Goal: Information Seeking & Learning: Learn about a topic

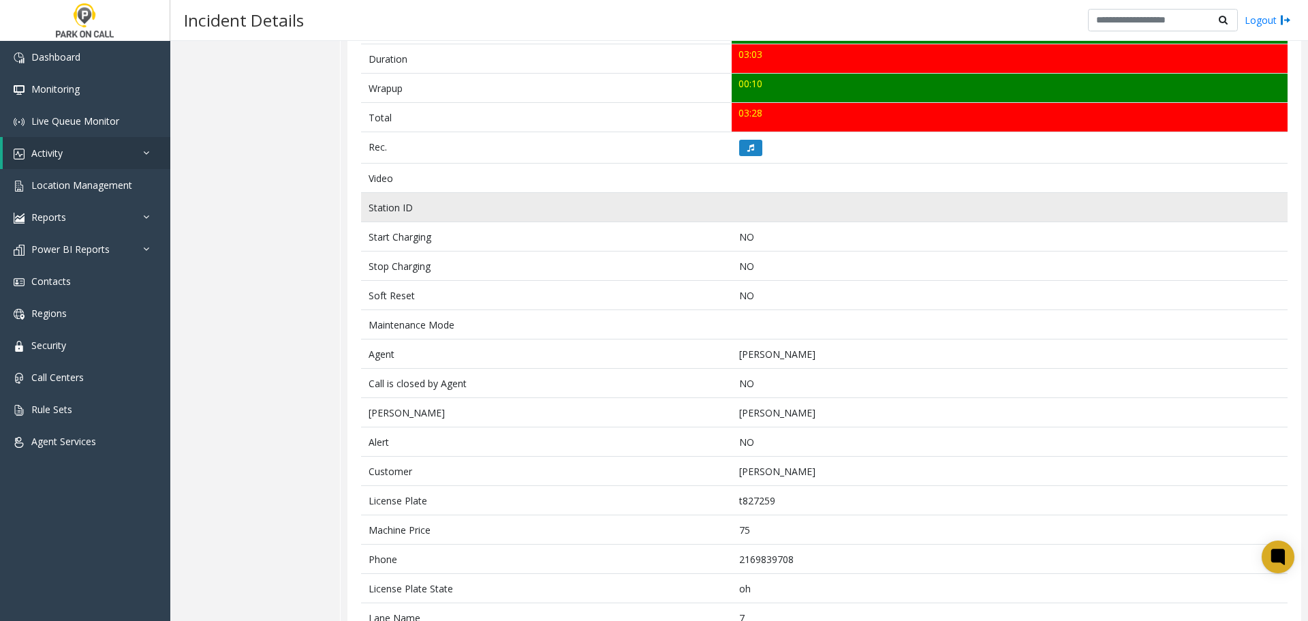
scroll to position [571, 0]
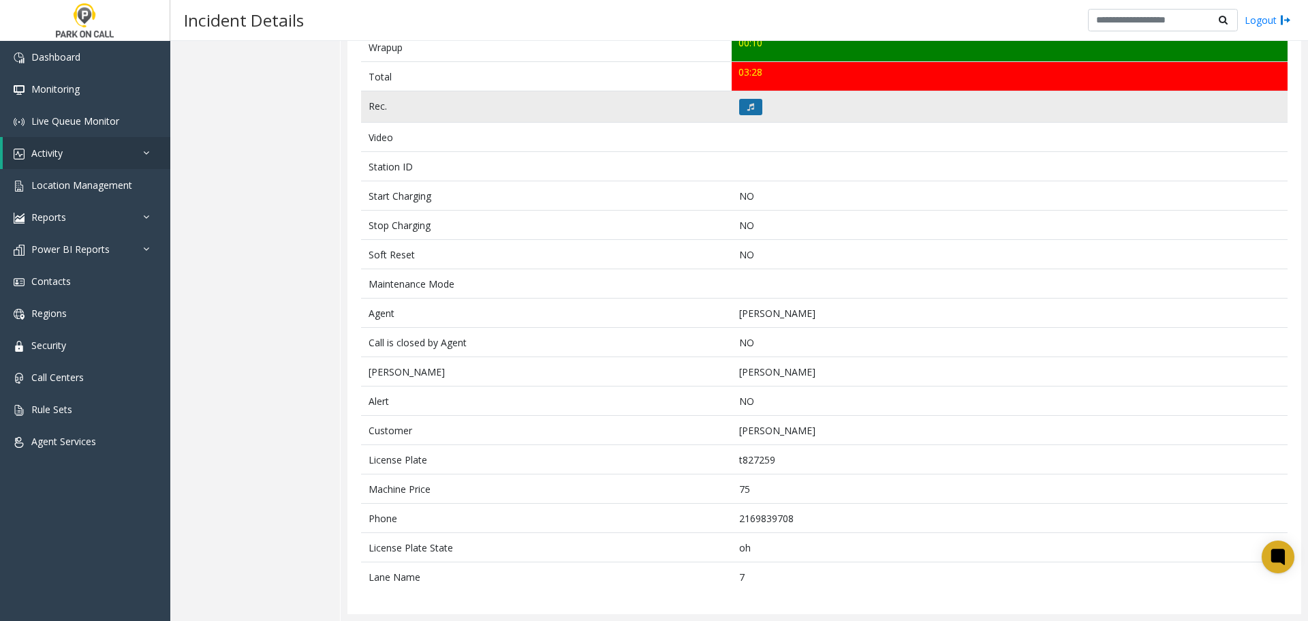
click at [648, 110] on button at bounding box center [750, 107] width 23 height 16
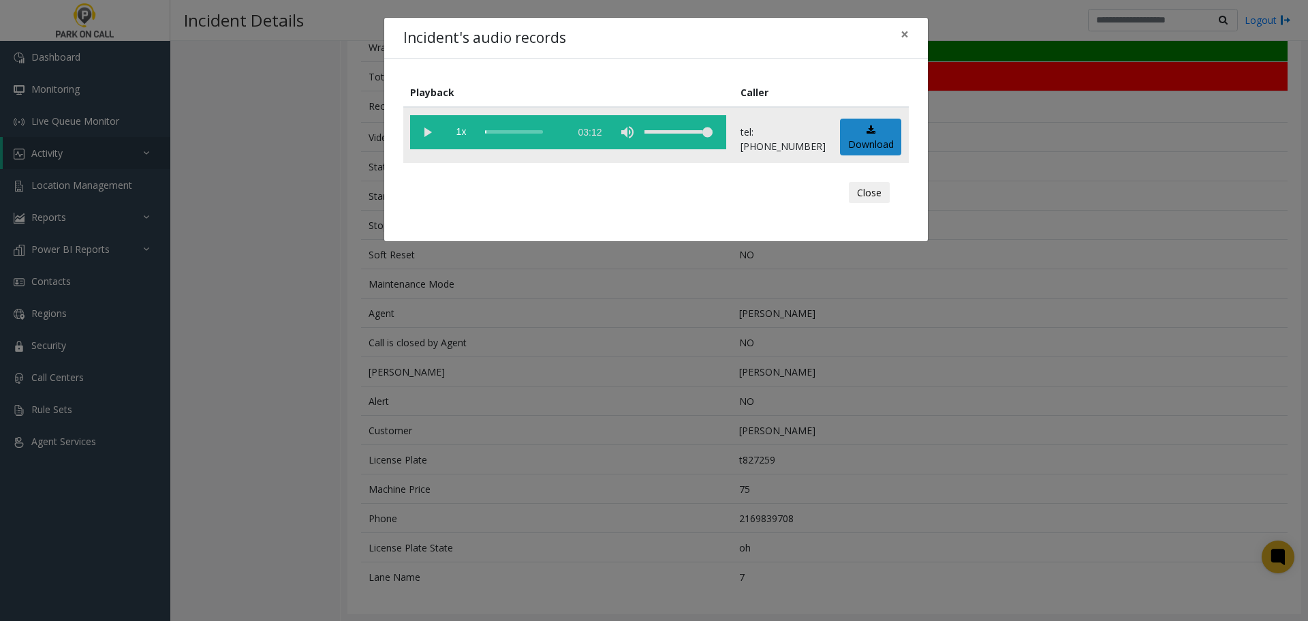
click at [428, 134] on vg-play-pause at bounding box center [427, 132] width 34 height 34
click at [648, 194] on button "Close" at bounding box center [869, 193] width 41 height 22
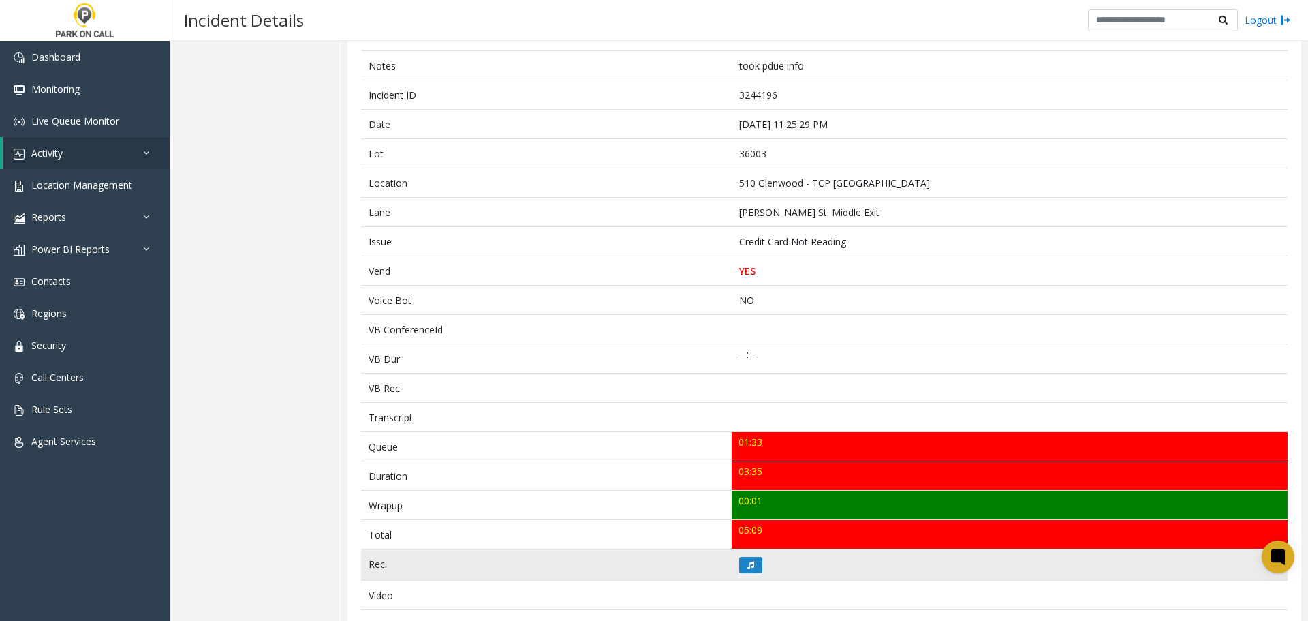
scroll to position [136, 0]
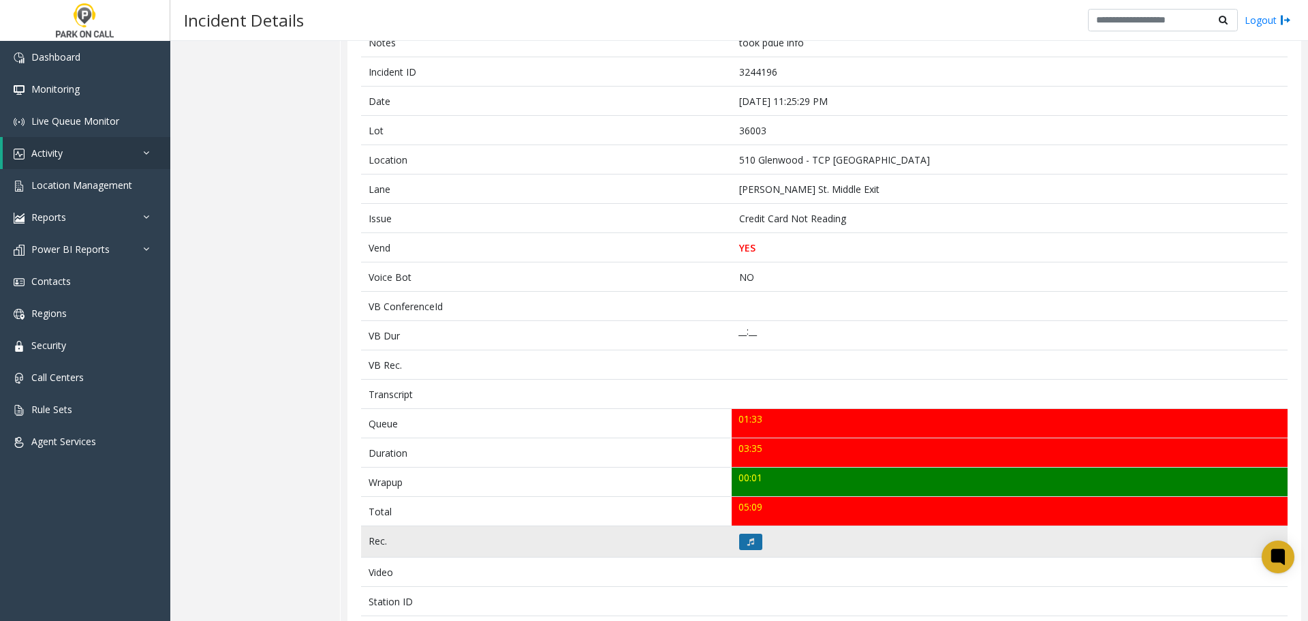
click at [741, 542] on button at bounding box center [750, 542] width 23 height 16
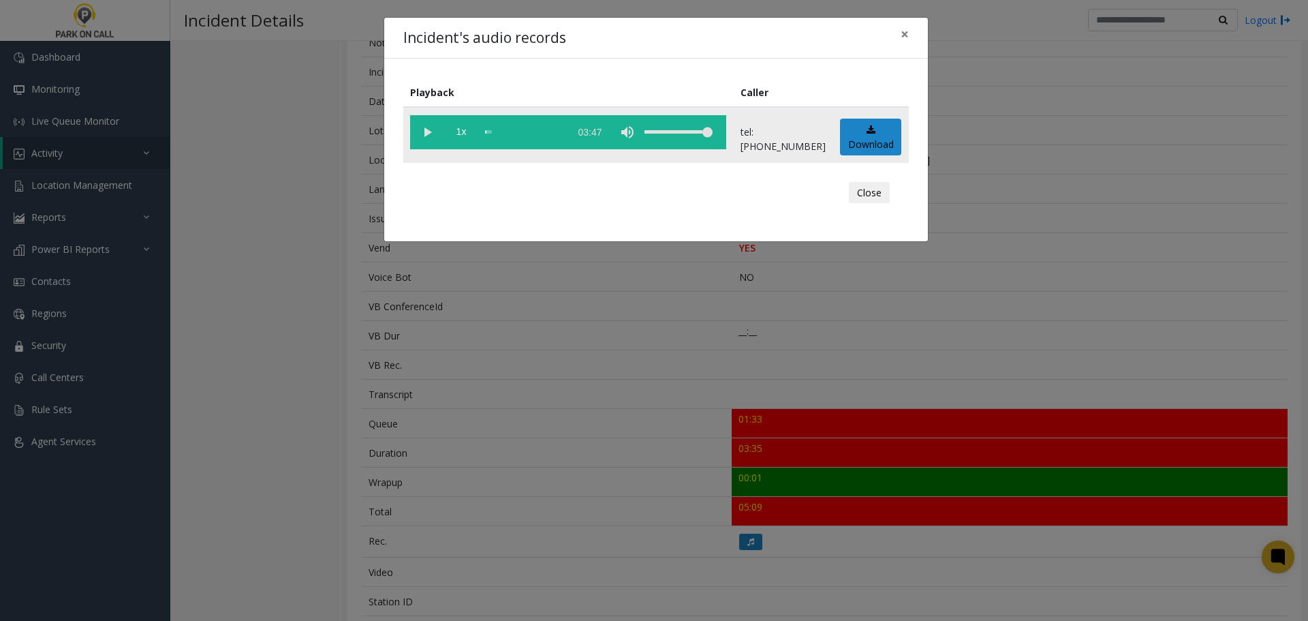
click at [430, 136] on vg-play-pause at bounding box center [427, 132] width 34 height 34
drag, startPoint x: 432, startPoint y: 135, endPoint x: 429, endPoint y: 144, distance: 9.5
click at [431, 135] on vg-play-pause at bounding box center [427, 132] width 34 height 34
click at [427, 138] on vg-play-pause at bounding box center [427, 132] width 34 height 34
click at [427, 136] on vg-play-pause at bounding box center [427, 132] width 34 height 34
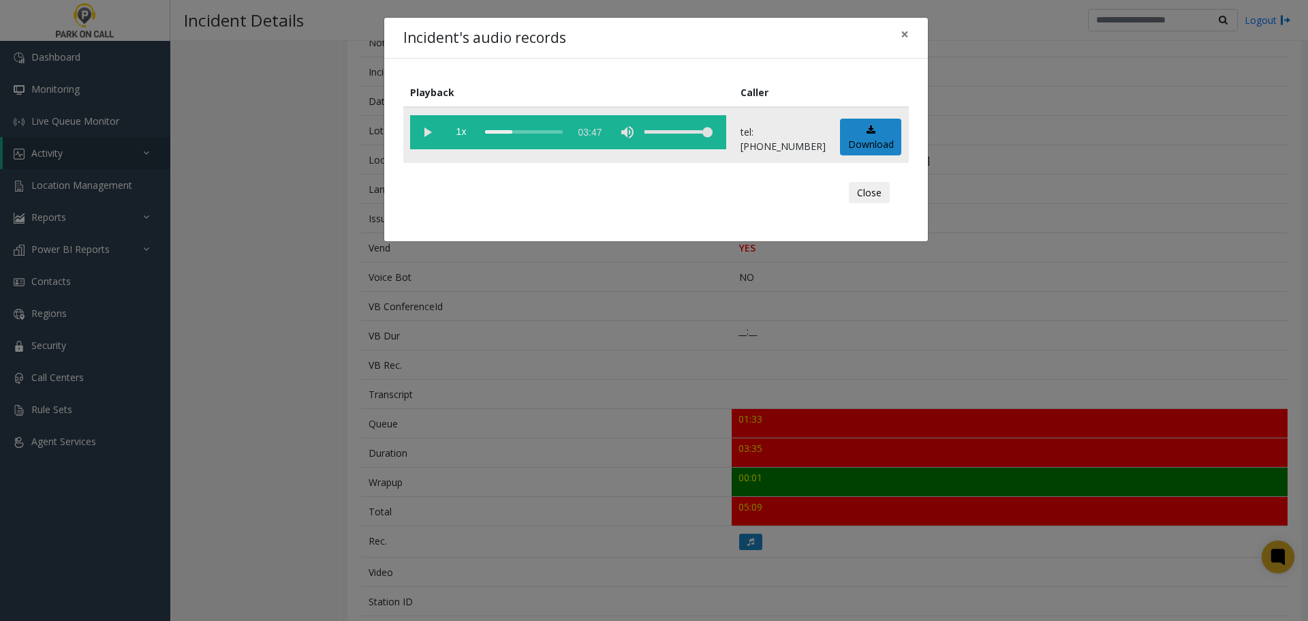
click at [519, 132] on div "scrub bar" at bounding box center [524, 132] width 78 height 34
click at [427, 132] on vg-play-pause at bounding box center [427, 132] width 34 height 34
click at [517, 132] on div "scrub bar" at bounding box center [524, 132] width 78 height 34
click at [888, 194] on button "Close" at bounding box center [869, 193] width 41 height 22
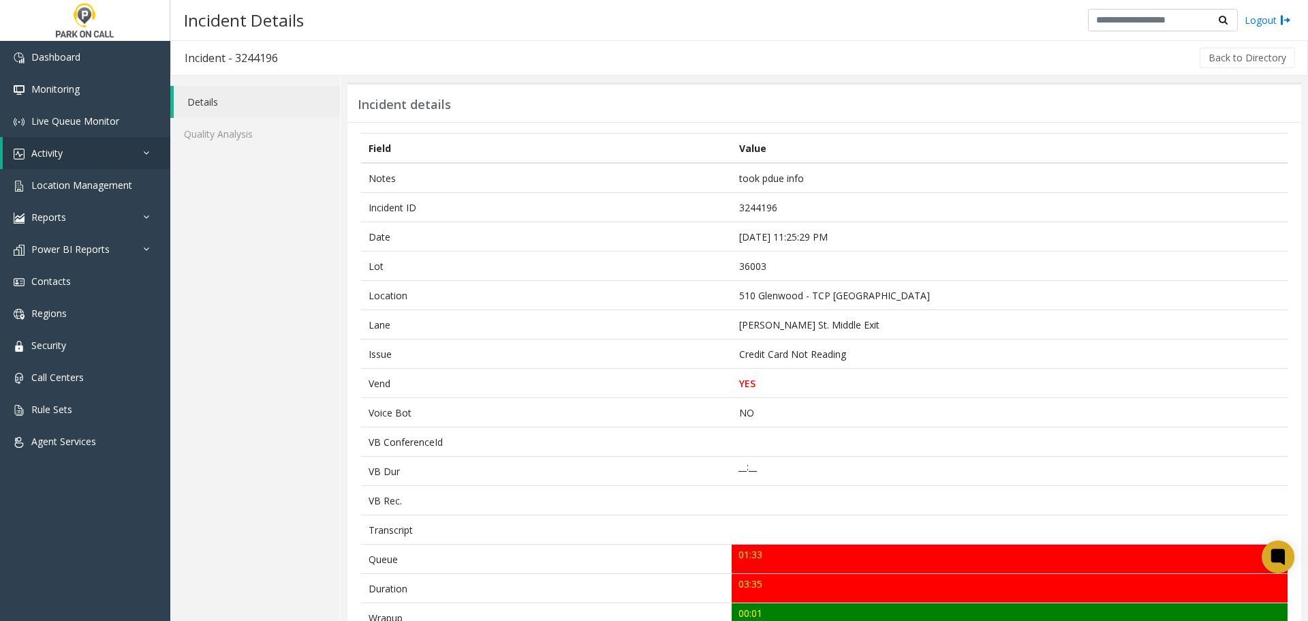
scroll to position [0, 0]
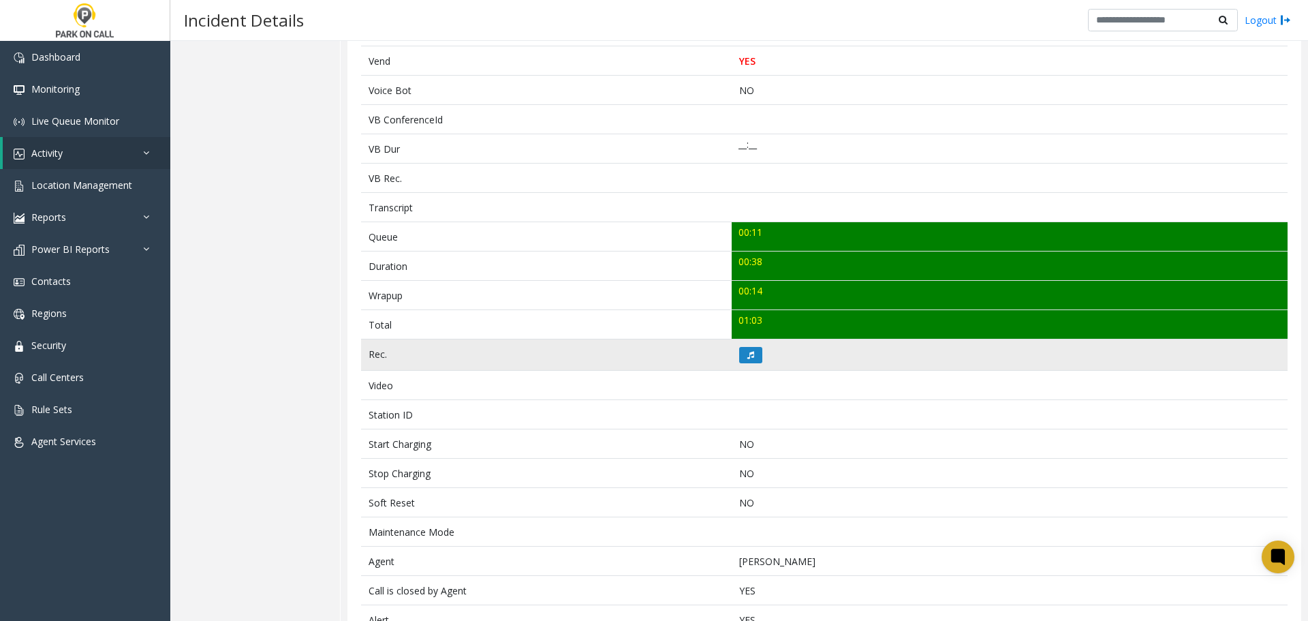
scroll to position [366, 0]
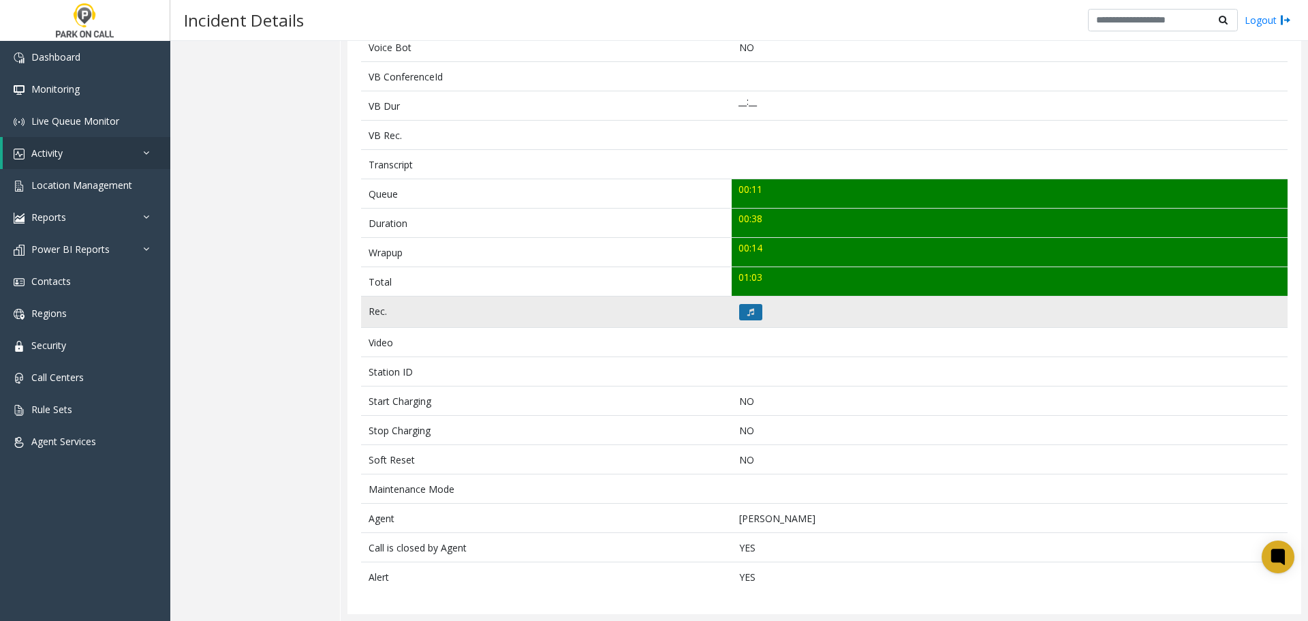
click at [751, 309] on button at bounding box center [750, 312] width 23 height 16
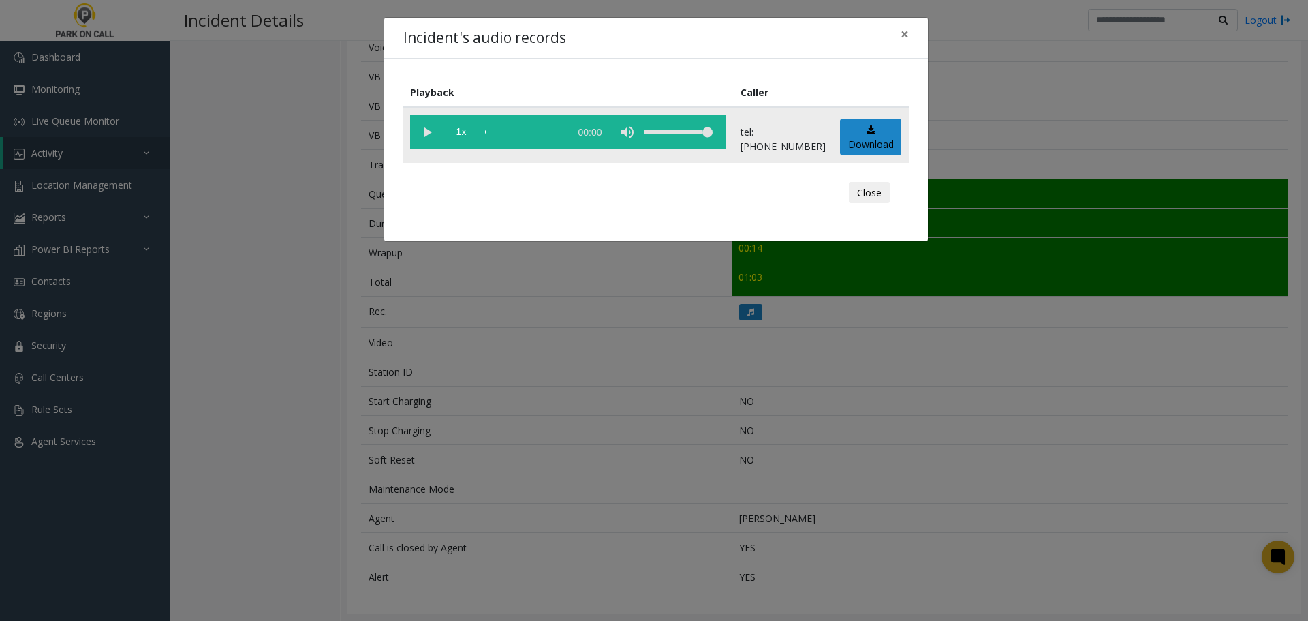
click at [423, 132] on vg-play-pause at bounding box center [427, 132] width 34 height 34
click at [864, 197] on button "Close" at bounding box center [869, 193] width 41 height 22
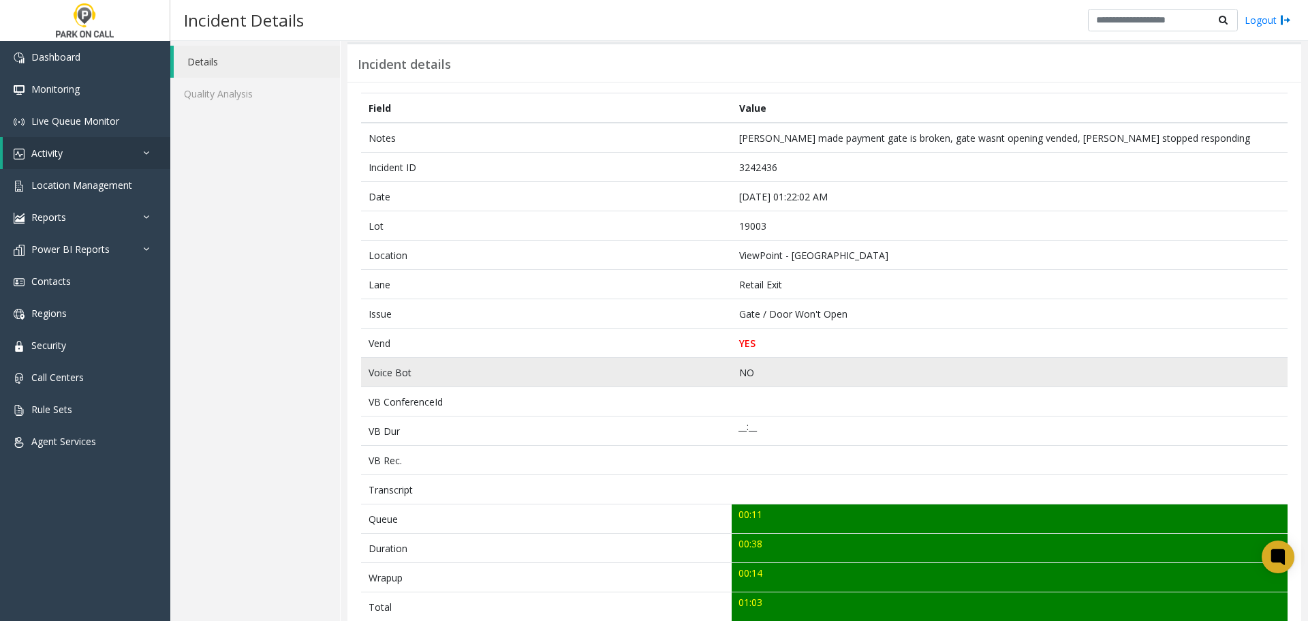
scroll to position [0, 0]
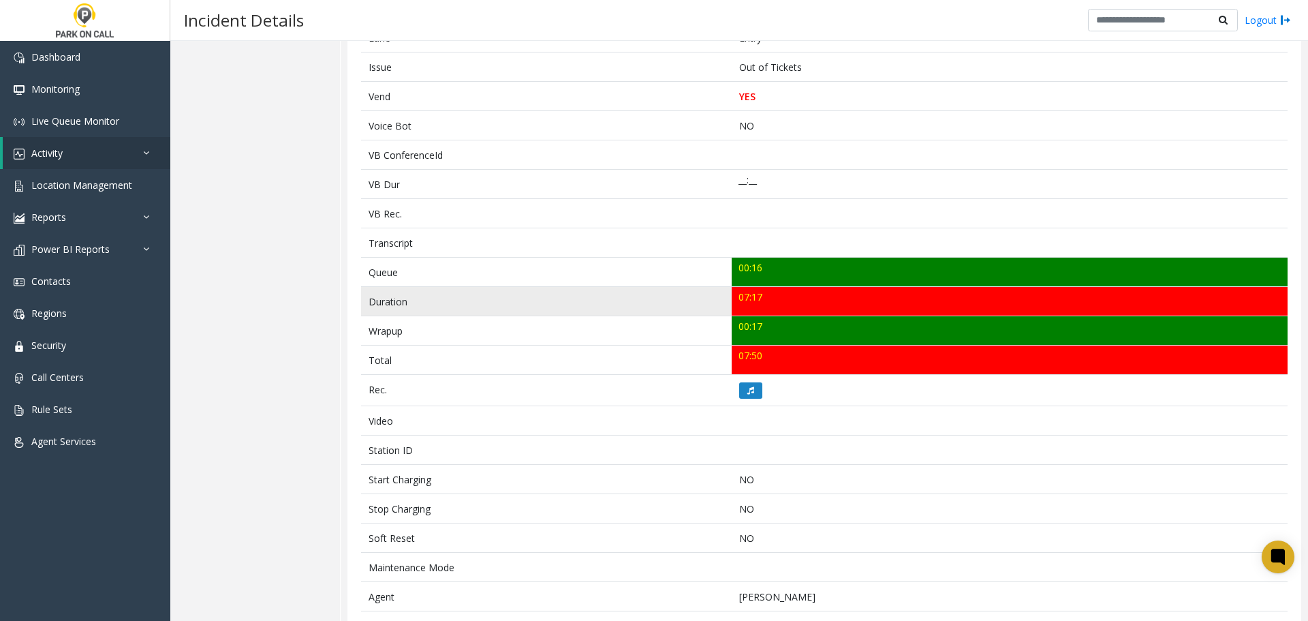
scroll to position [298, 0]
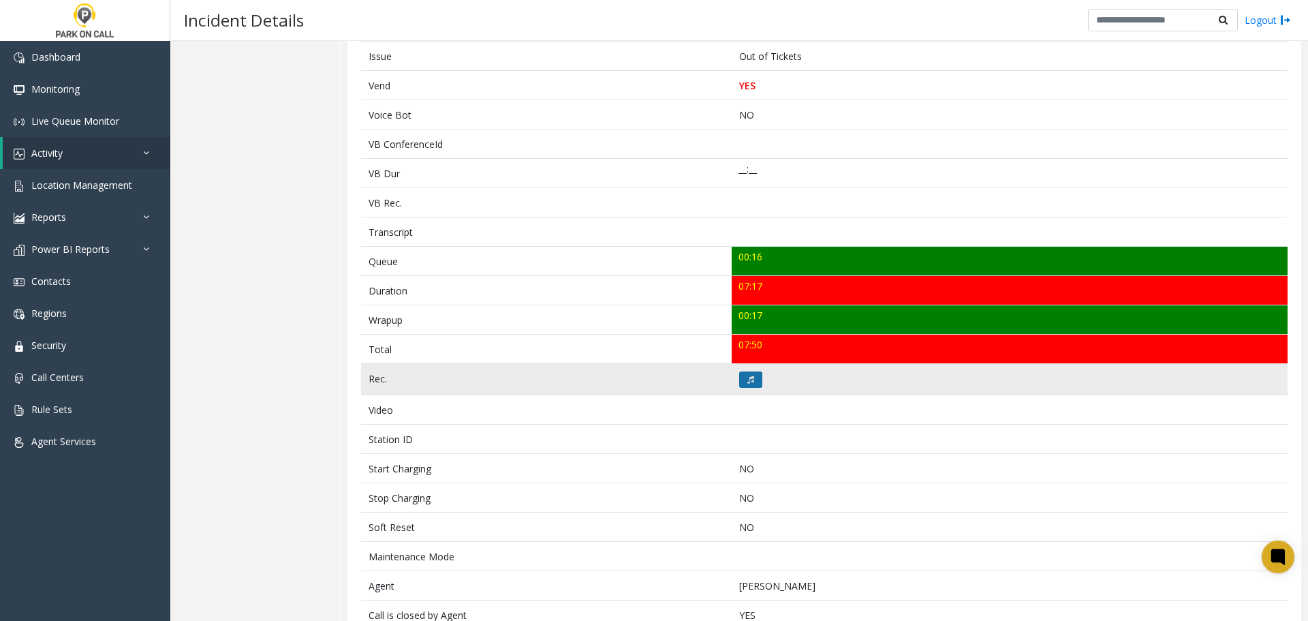
click at [750, 385] on button at bounding box center [750, 379] width 23 height 16
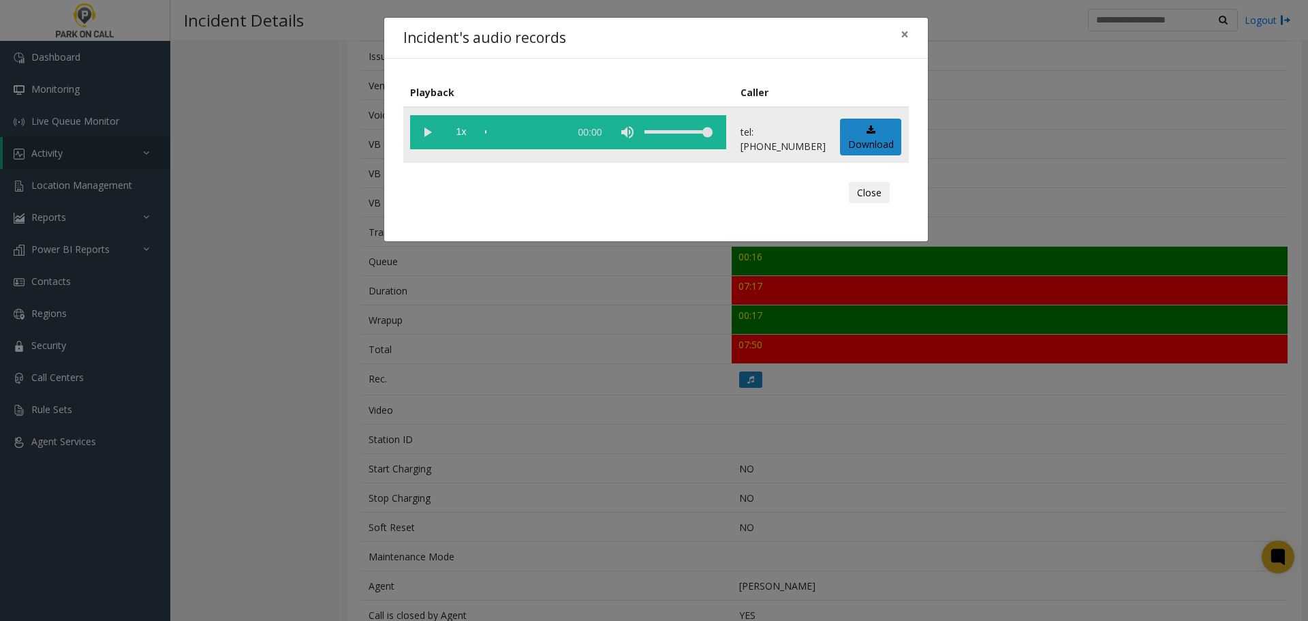
click at [431, 136] on vg-play-pause at bounding box center [427, 132] width 34 height 34
drag, startPoint x: 870, startPoint y: 187, endPoint x: 863, endPoint y: 187, distance: 7.5
click at [869, 187] on button "Close" at bounding box center [869, 193] width 41 height 22
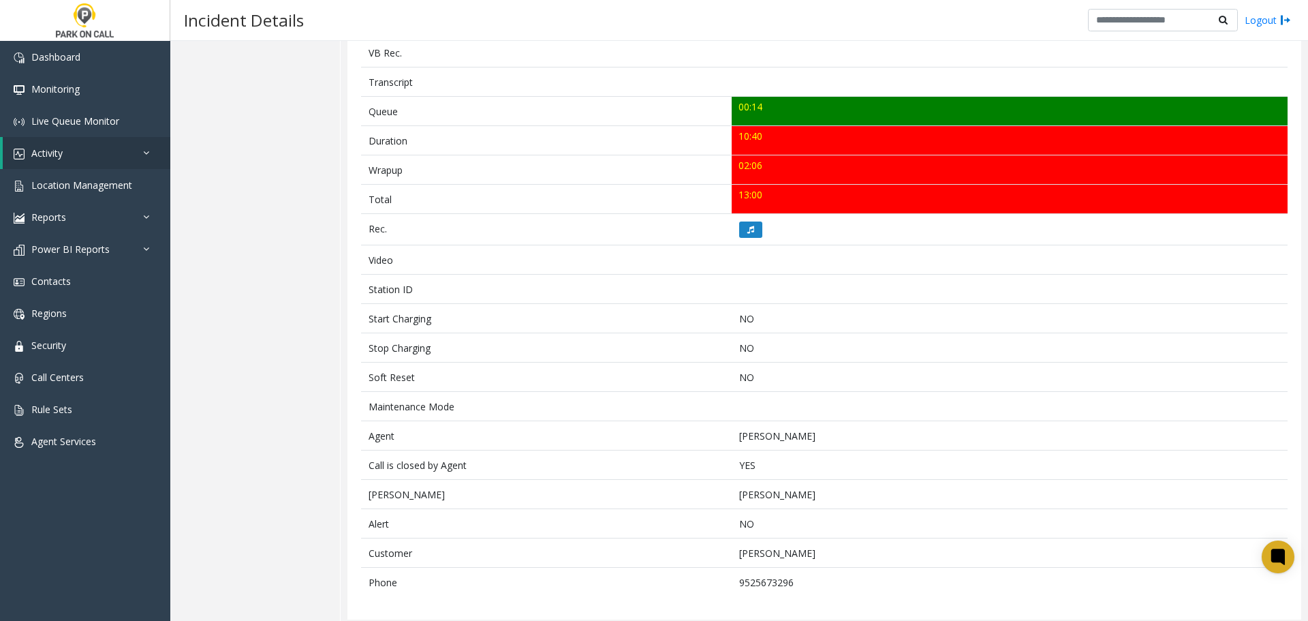
scroll to position [482, 0]
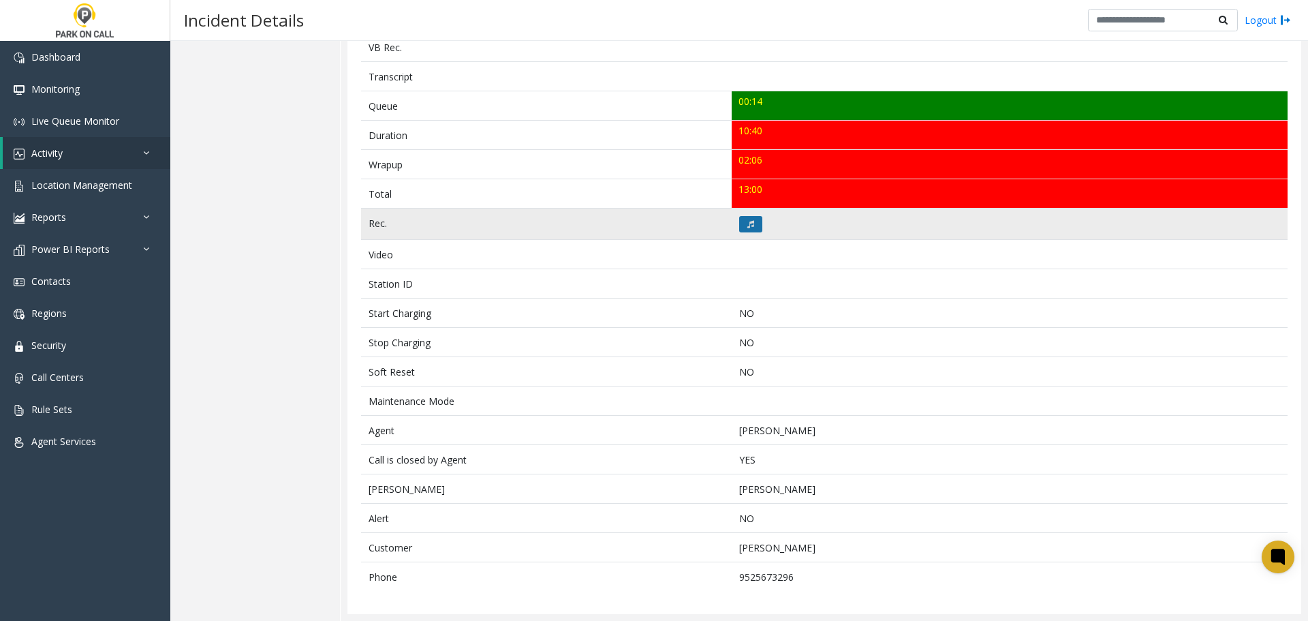
click at [750, 221] on icon at bounding box center [751, 224] width 7 height 8
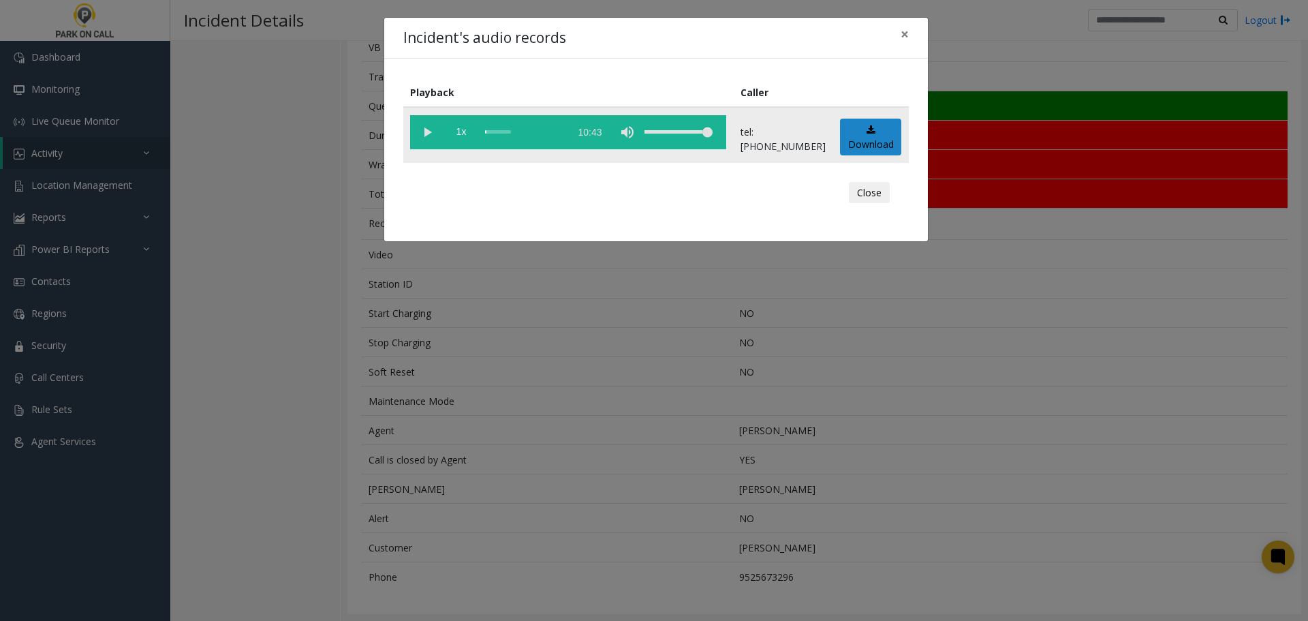
click at [422, 134] on vg-play-pause at bounding box center [427, 132] width 34 height 34
drag, startPoint x: 877, startPoint y: 192, endPoint x: 629, endPoint y: 226, distance: 250.4
click at [876, 192] on button "Close" at bounding box center [869, 193] width 41 height 22
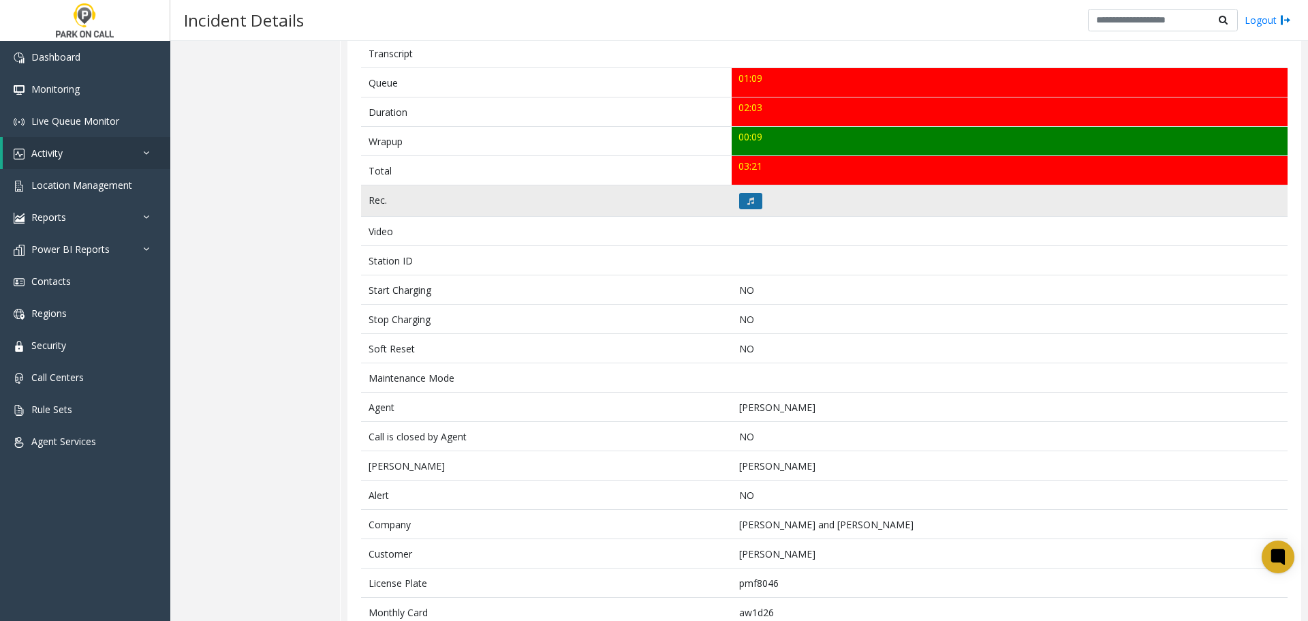
scroll to position [542, 0]
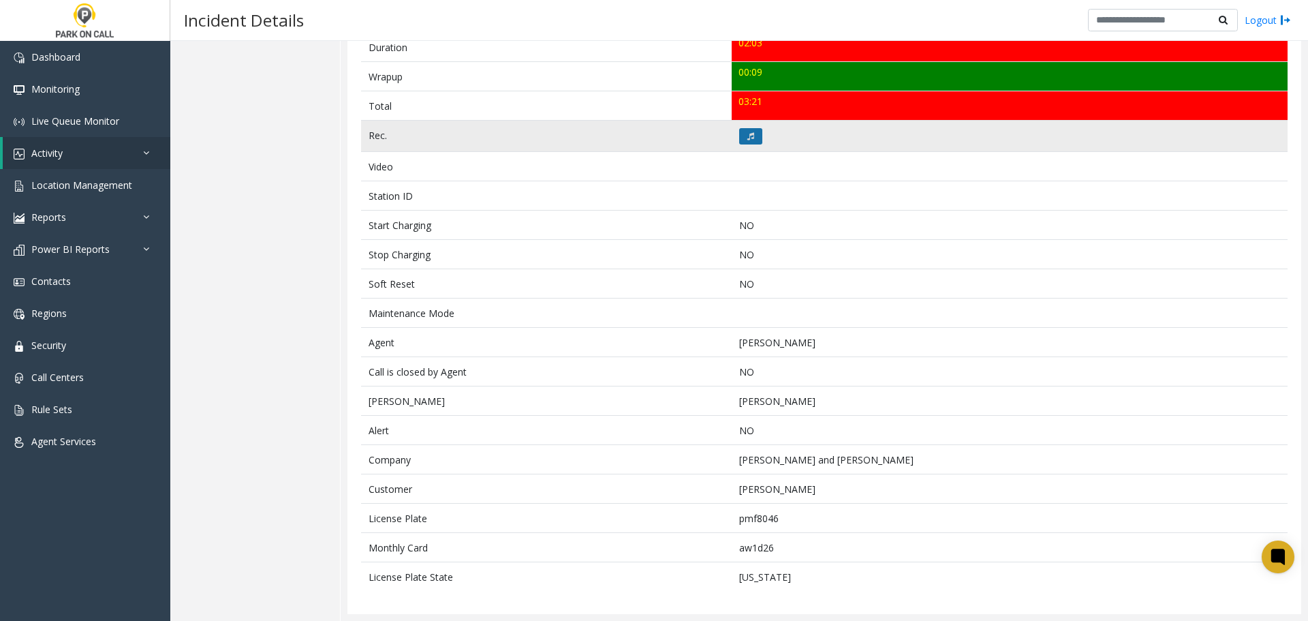
click at [742, 132] on button at bounding box center [750, 136] width 23 height 16
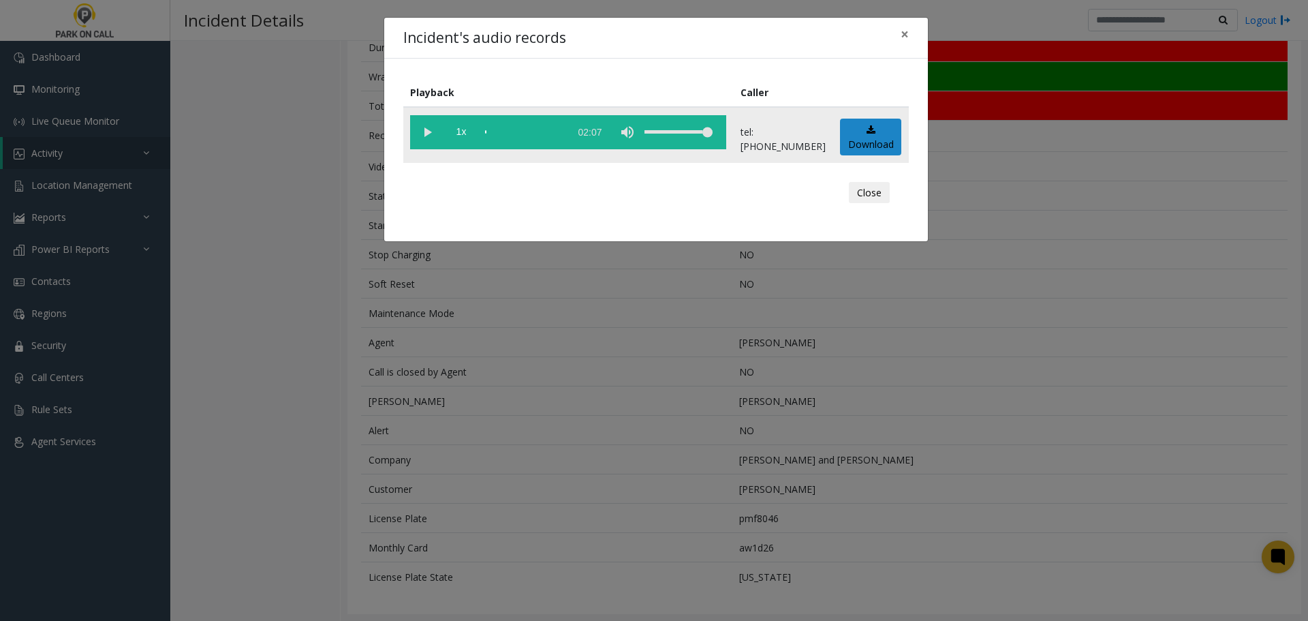
click at [429, 136] on vg-play-pause at bounding box center [427, 132] width 34 height 34
click at [431, 136] on vg-play-pause at bounding box center [427, 132] width 34 height 34
click at [431, 132] on vg-play-pause at bounding box center [427, 132] width 34 height 34
click at [884, 189] on button "Close" at bounding box center [869, 193] width 41 height 22
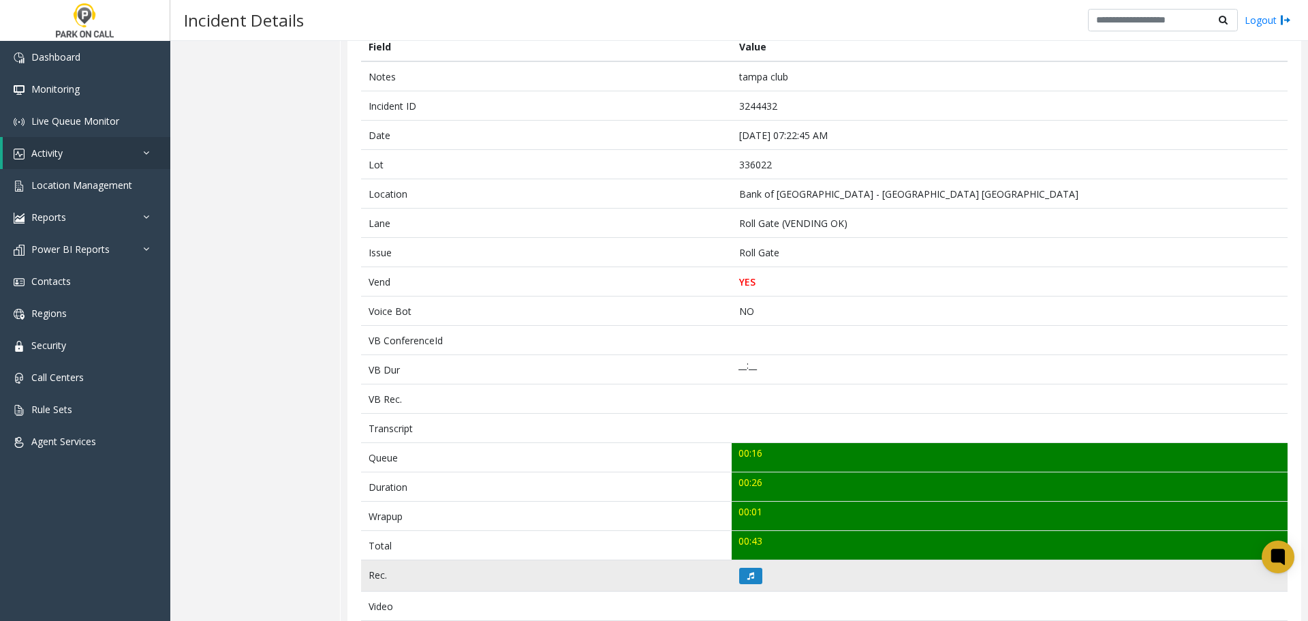
scroll to position [136, 0]
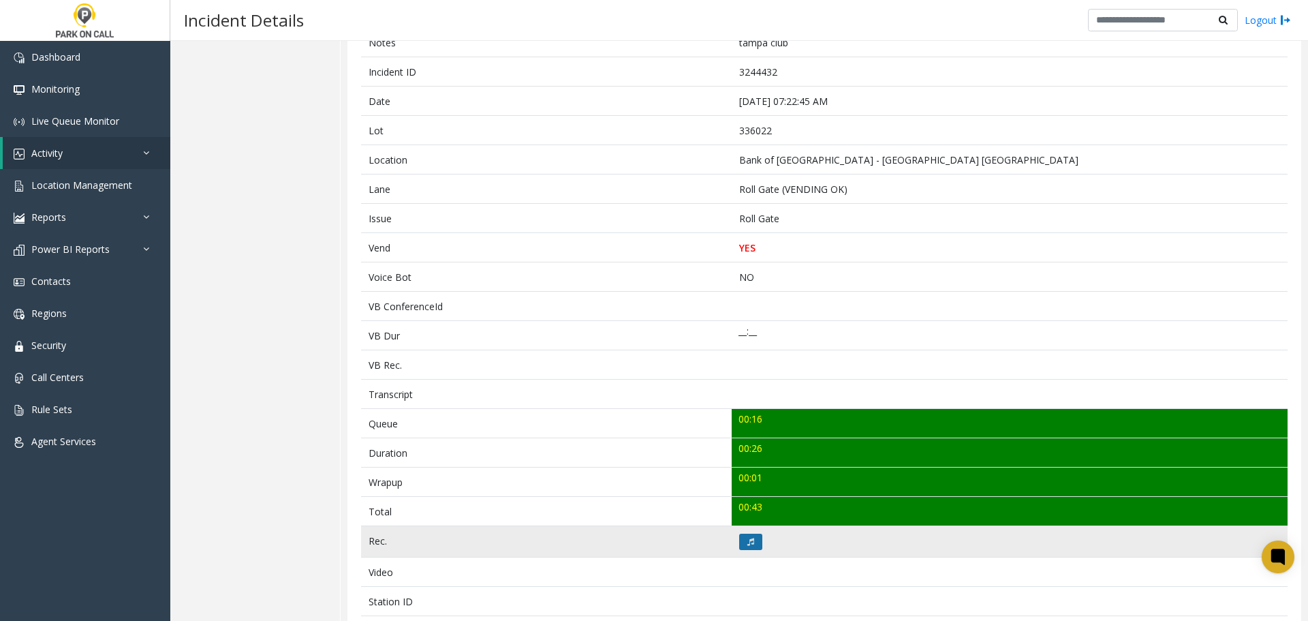
click at [748, 545] on icon at bounding box center [751, 542] width 7 height 8
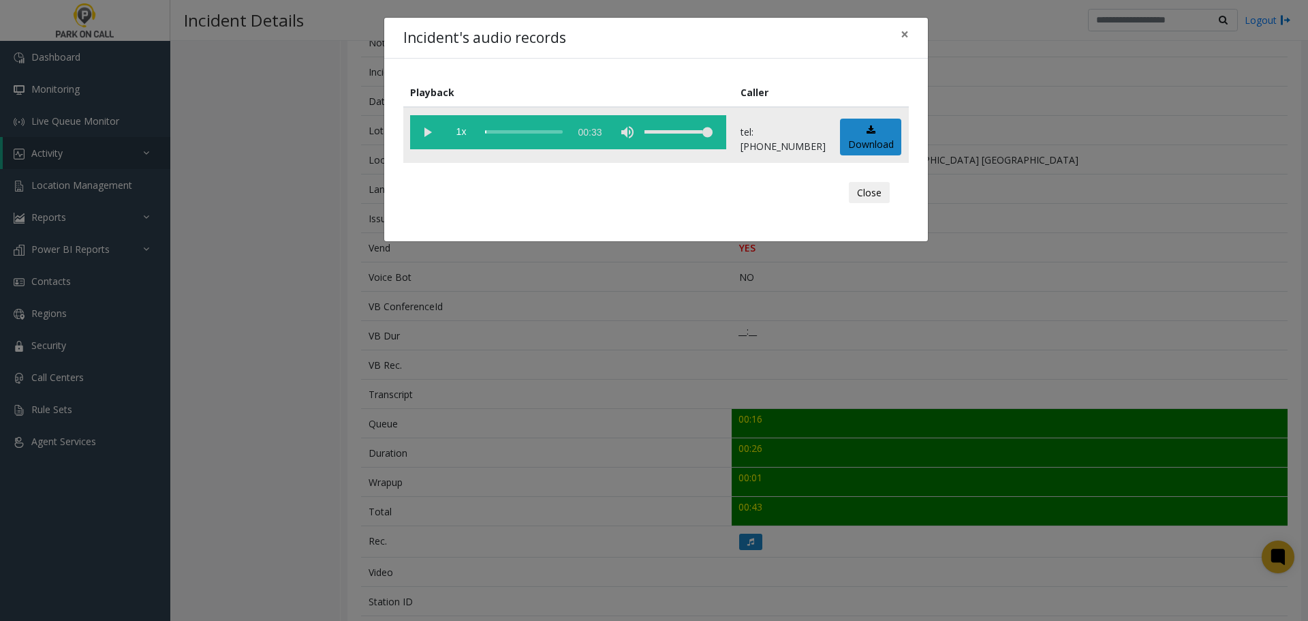
click at [425, 137] on vg-play-pause at bounding box center [427, 132] width 34 height 34
click at [878, 197] on button "Close" at bounding box center [869, 193] width 41 height 22
